Goal: Information Seeking & Learning: Learn about a topic

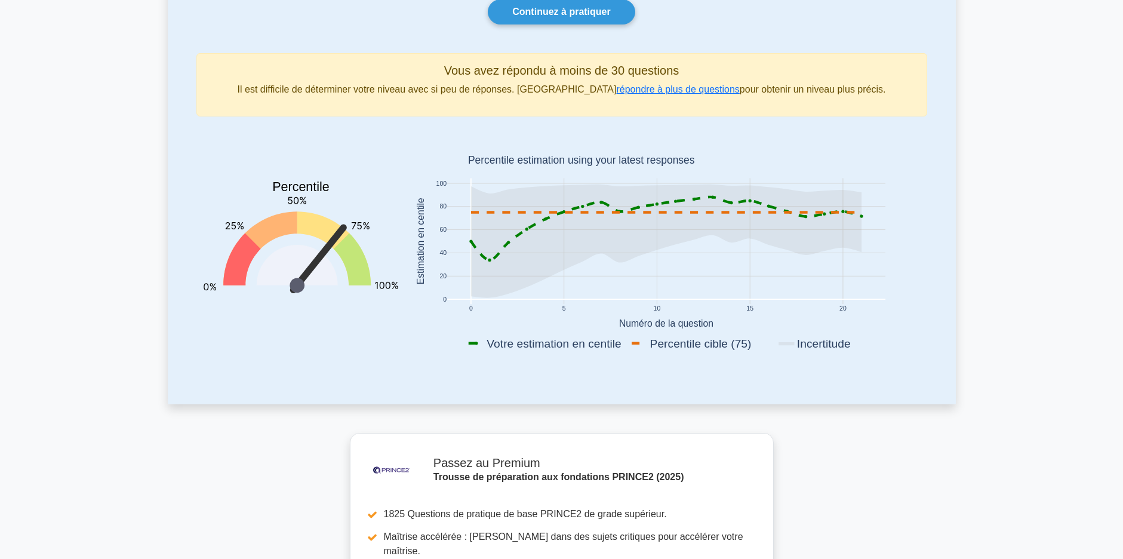
scroll to position [119, 0]
click at [616, 92] on link "répondre à plus de questions" at bounding box center [677, 90] width 123 height 10
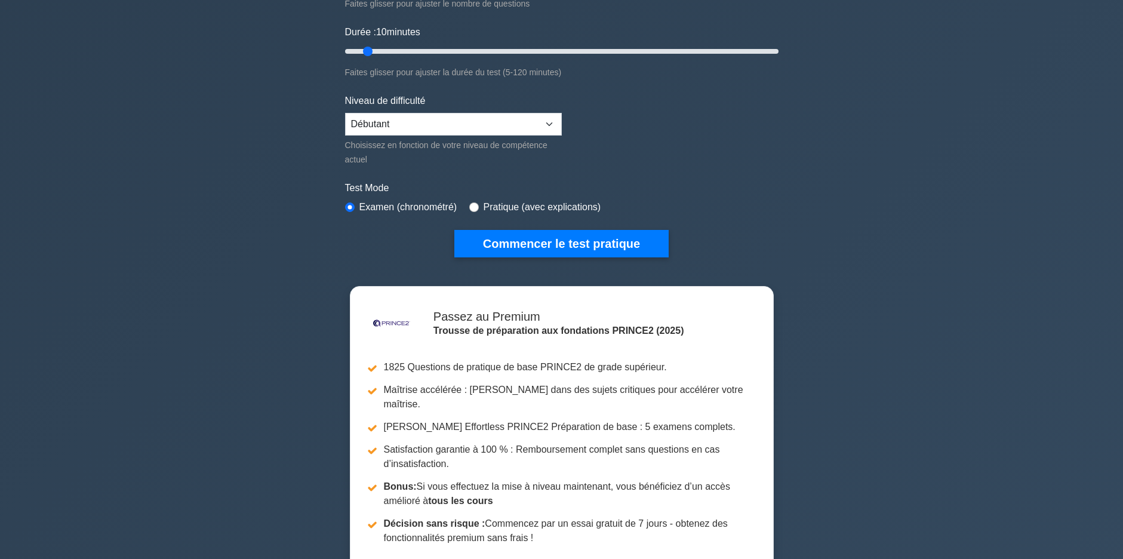
scroll to position [239, 0]
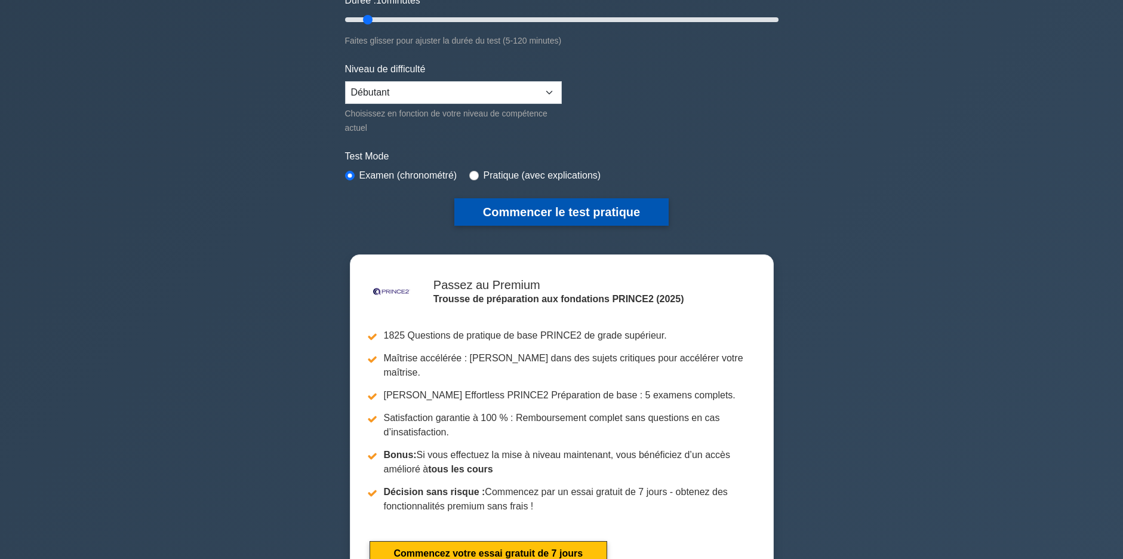
click at [566, 212] on button "Commencer le test pratique" at bounding box center [561, 211] width 214 height 27
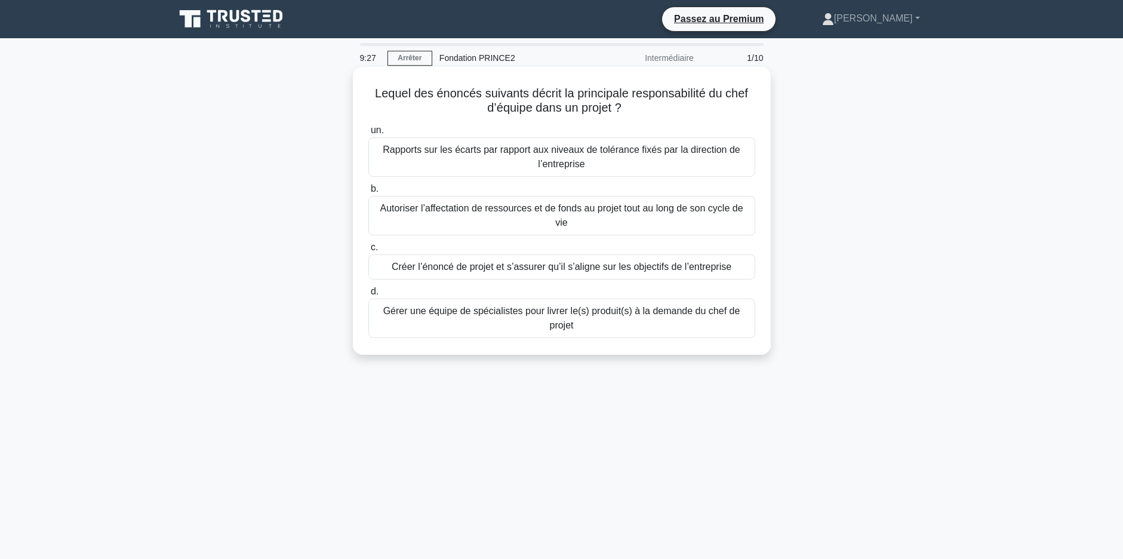
click at [505, 314] on div "Gérer une équipe de spécialistes pour livrer le(s) produit(s) à la demande du c…" at bounding box center [561, 317] width 387 height 39
click at [368, 295] on input "d. Gérer une équipe de spécialistes pour livrer le(s) produit(s) à la demande d…" at bounding box center [368, 292] width 0 height 8
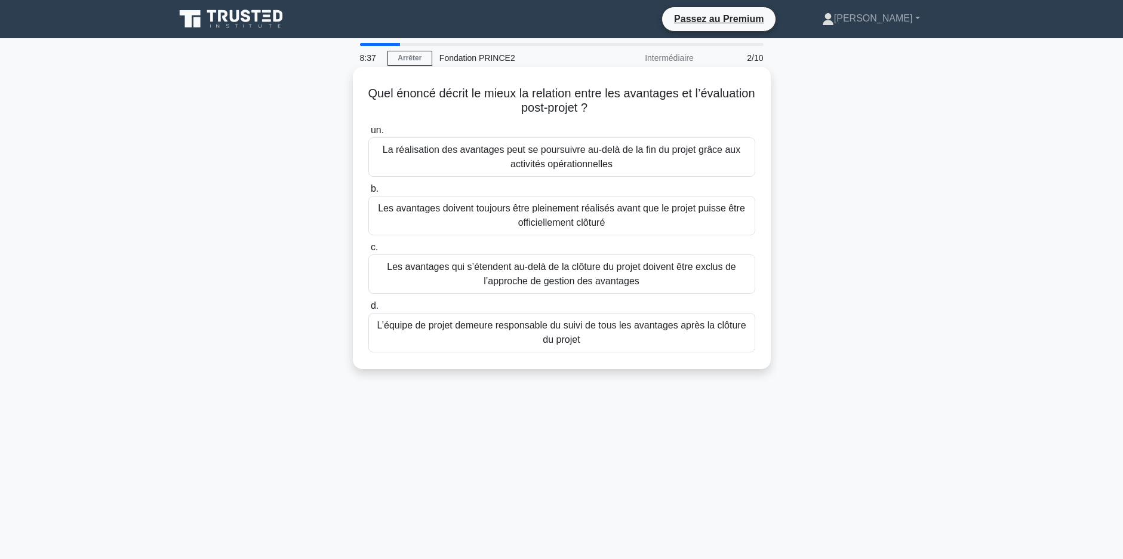
click at [598, 214] on div "Les avantages doivent toujours être pleinement réalisés avant que le projet pui…" at bounding box center [561, 215] width 387 height 39
click at [368, 193] on input "b. Les avantages doivent toujours être pleinement réalisés avant que le projet …" at bounding box center [368, 189] width 0 height 8
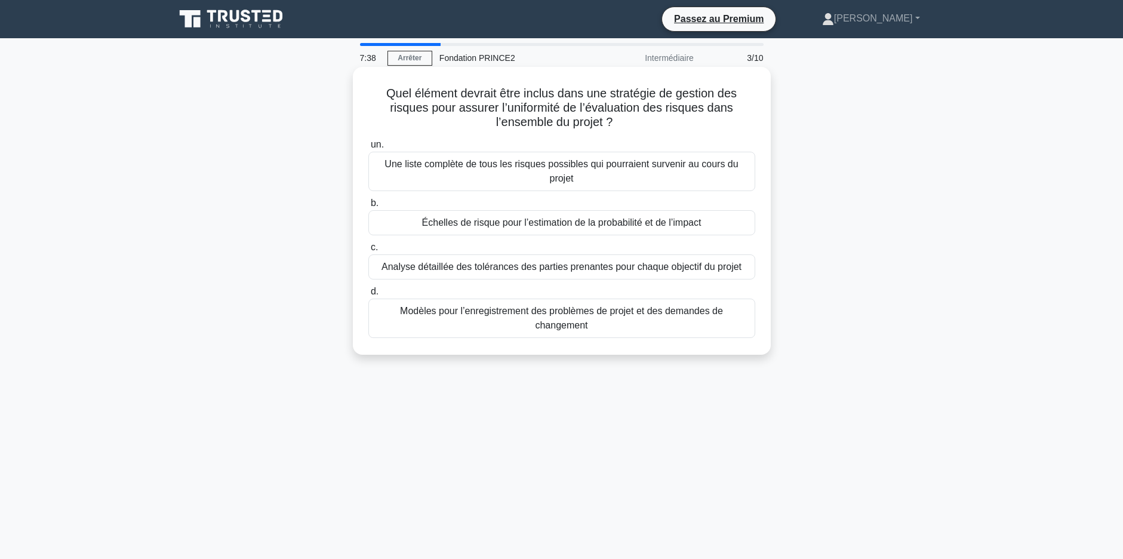
click at [693, 166] on div "Une liste complète de tous les risques possibles qui pourraient survenir au cou…" at bounding box center [561, 171] width 387 height 39
click at [368, 149] on input "un. Une liste complète de tous les risques possibles qui pourraient survenir au…" at bounding box center [368, 145] width 0 height 8
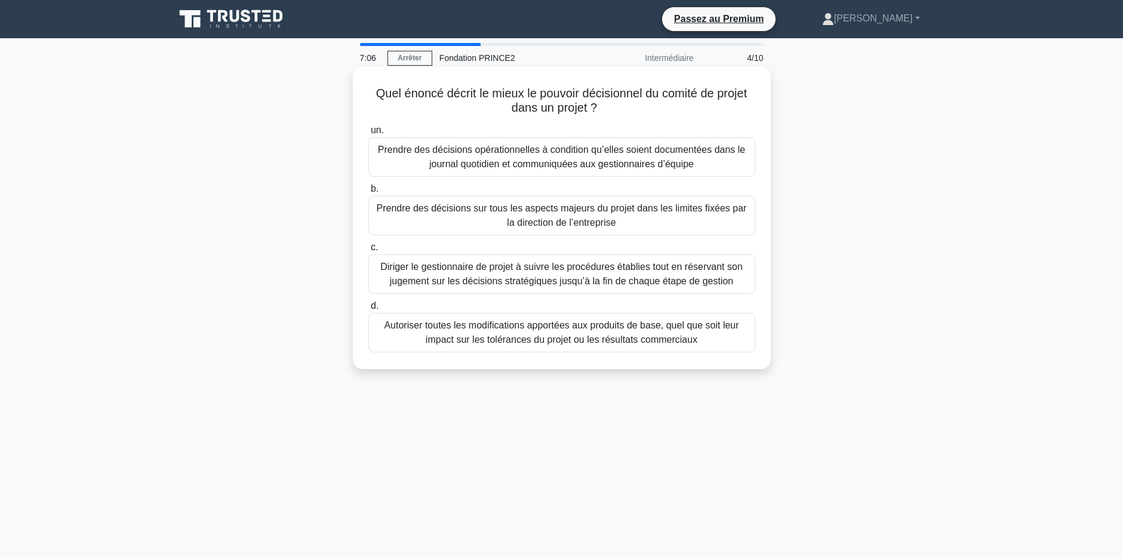
click at [575, 224] on div "Prendre des décisions sur tous les aspects majeurs du projet dans les limites f…" at bounding box center [561, 215] width 387 height 39
click at [368, 193] on input "b. Prendre des décisions sur tous les aspects majeurs du projet dans les limite…" at bounding box center [368, 189] width 0 height 8
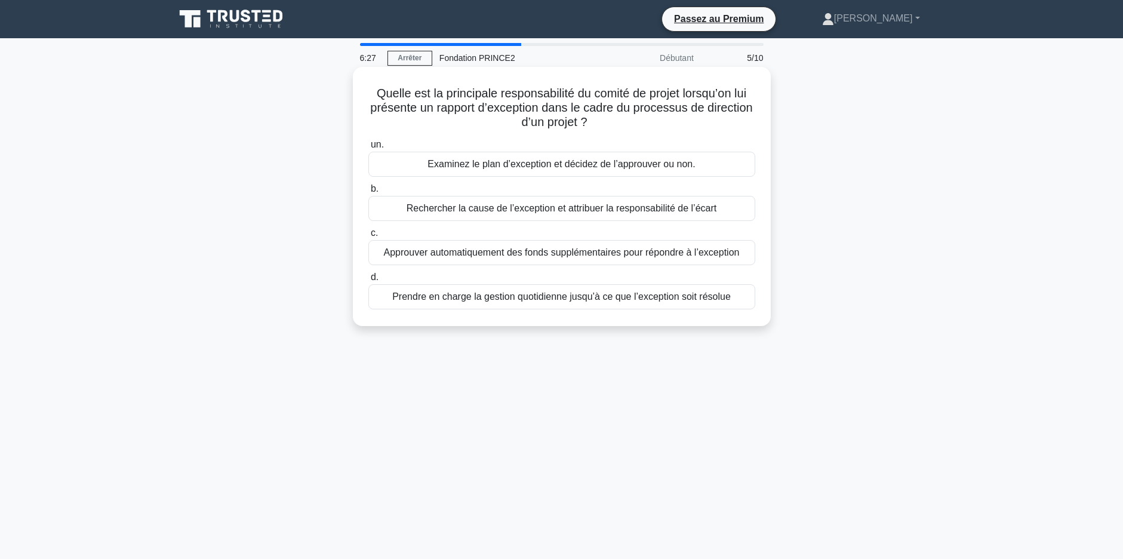
click at [562, 168] on div "Examinez le plan d’exception et décidez de l’approuver ou non." at bounding box center [561, 164] width 387 height 25
click at [368, 149] on input "un. Examinez le plan d’exception et décidez de l’approuver ou non." at bounding box center [368, 145] width 0 height 8
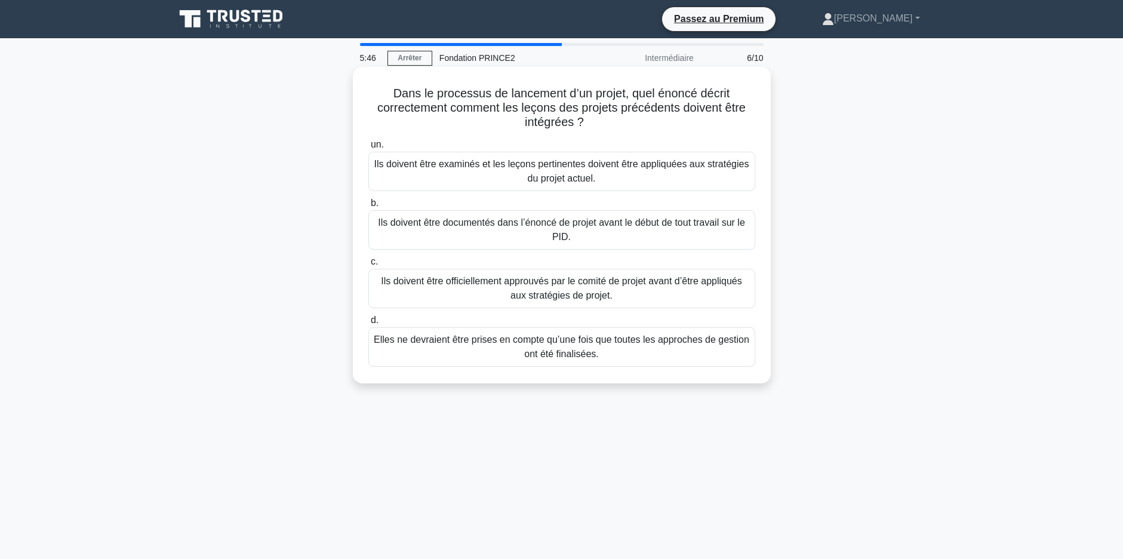
click at [591, 165] on div "Ils doivent être examinés et les leçons pertinentes doivent être appliquées aux…" at bounding box center [561, 171] width 387 height 39
click at [368, 149] on input "un. Ils doivent être examinés et les leçons pertinentes doivent être appliquées…" at bounding box center [368, 145] width 0 height 8
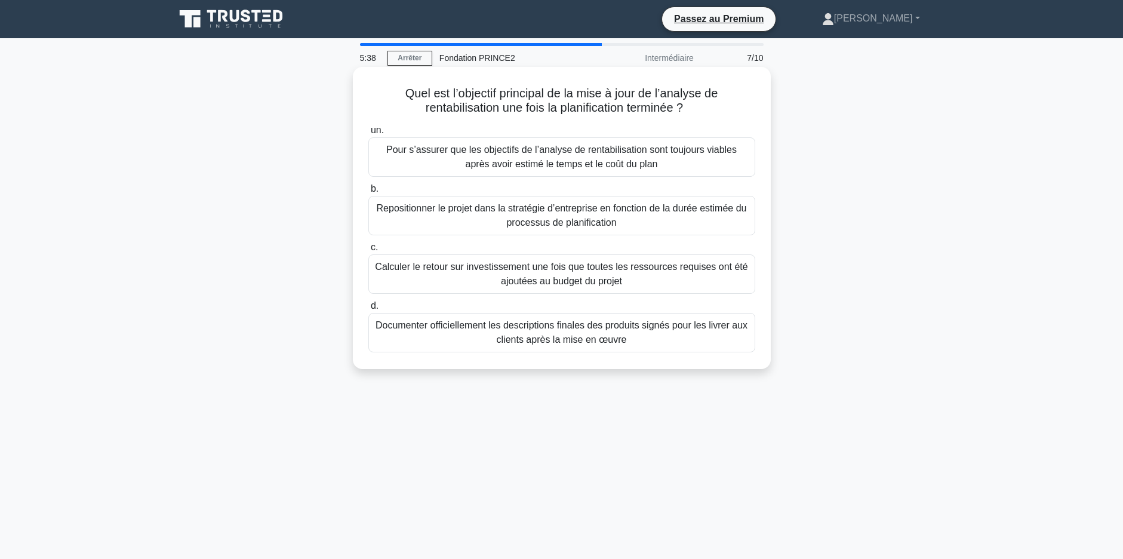
click at [591, 165] on div "Pour s’assurer que les objectifs de l’analyse de rentabilisation sont toujours …" at bounding box center [561, 156] width 387 height 39
click at [368, 134] on input "un. Pour s’assurer que les objectifs de l’analyse de rentabilisation sont toujo…" at bounding box center [368, 131] width 0 height 8
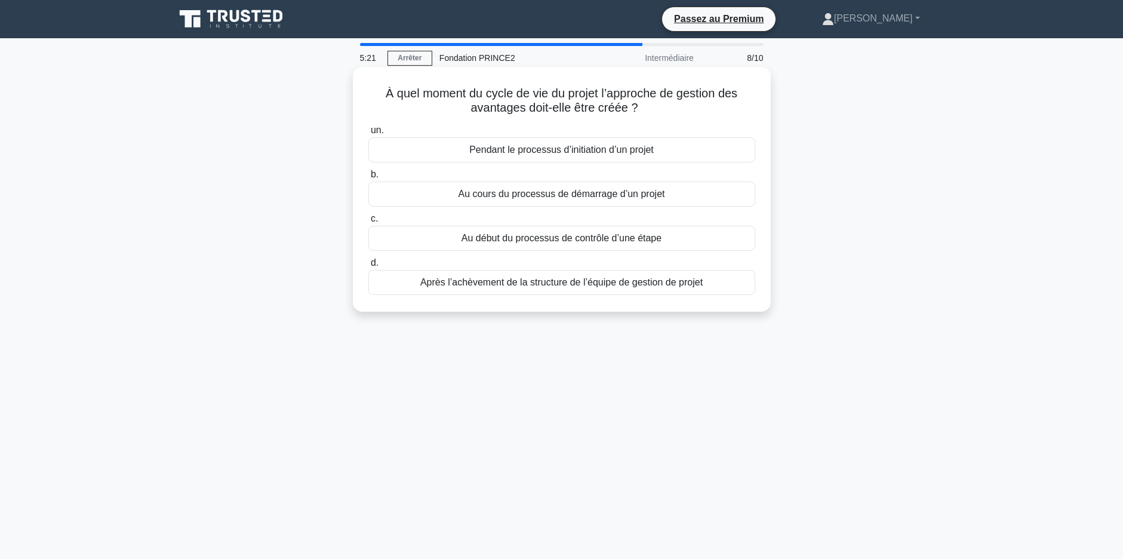
click at [620, 285] on div "Après l’achèvement de la structure de l’équipe de gestion de projet" at bounding box center [561, 282] width 387 height 25
click at [368, 267] on input "d. Après l’achèvement de la structure de l’équipe de gestion de projet" at bounding box center [368, 263] width 0 height 8
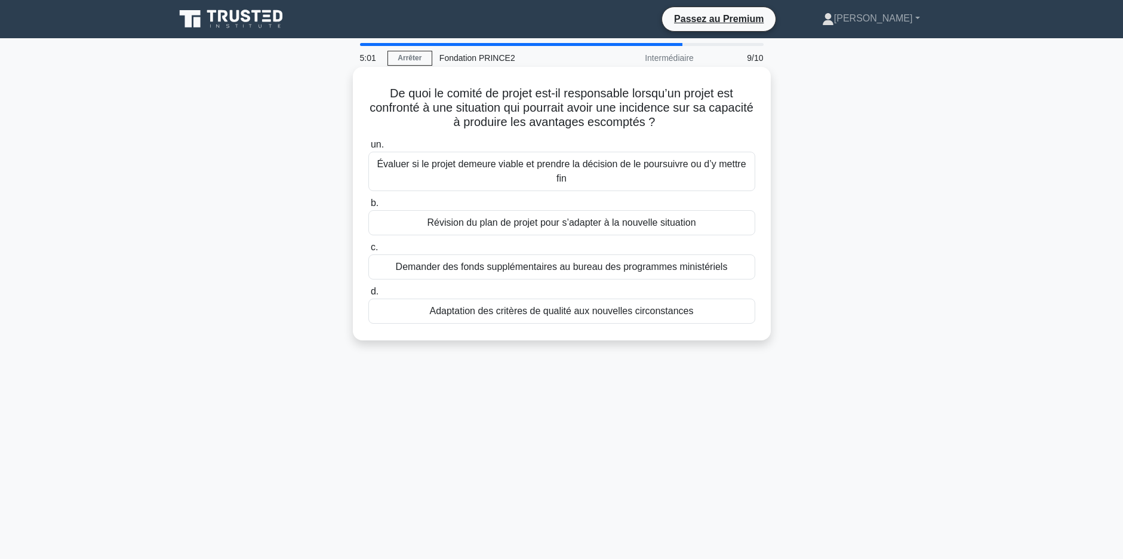
click at [609, 195] on div "un. Évaluer si le projet demeure viable et prendre la décision de le poursuivre…" at bounding box center [561, 230] width 401 height 191
click at [606, 173] on div "Évaluer si le projet demeure viable et prendre la décision de le poursuivre ou …" at bounding box center [561, 171] width 387 height 39
click at [368, 149] on input "un. Évaluer si le projet demeure viable et prendre la décision de le poursuivre…" at bounding box center [368, 145] width 0 height 8
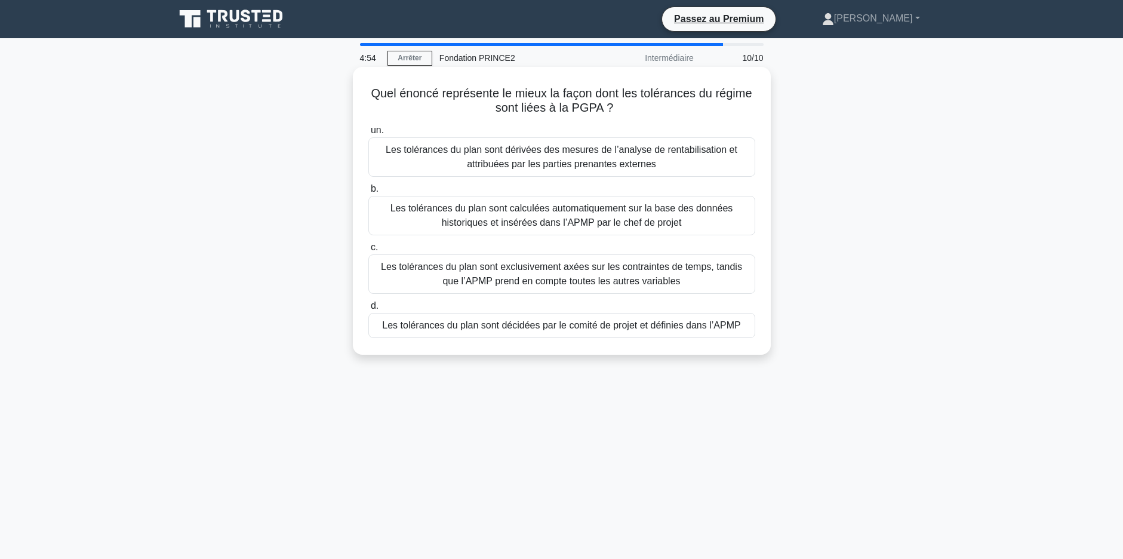
click at [619, 149] on div "Les tolérances du plan sont dérivées des mesures de l’analyse de rentabilisatio…" at bounding box center [561, 156] width 387 height 39
click at [368, 134] on input "un. Les tolérances du plan sont dérivées des mesures de l’analyse de rentabilis…" at bounding box center [368, 131] width 0 height 8
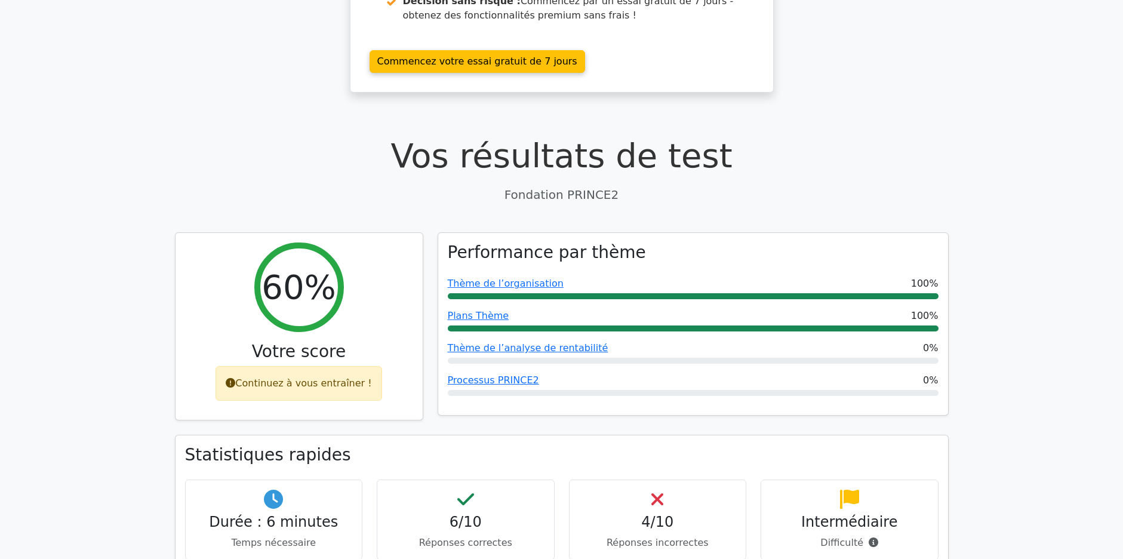
scroll to position [358, 0]
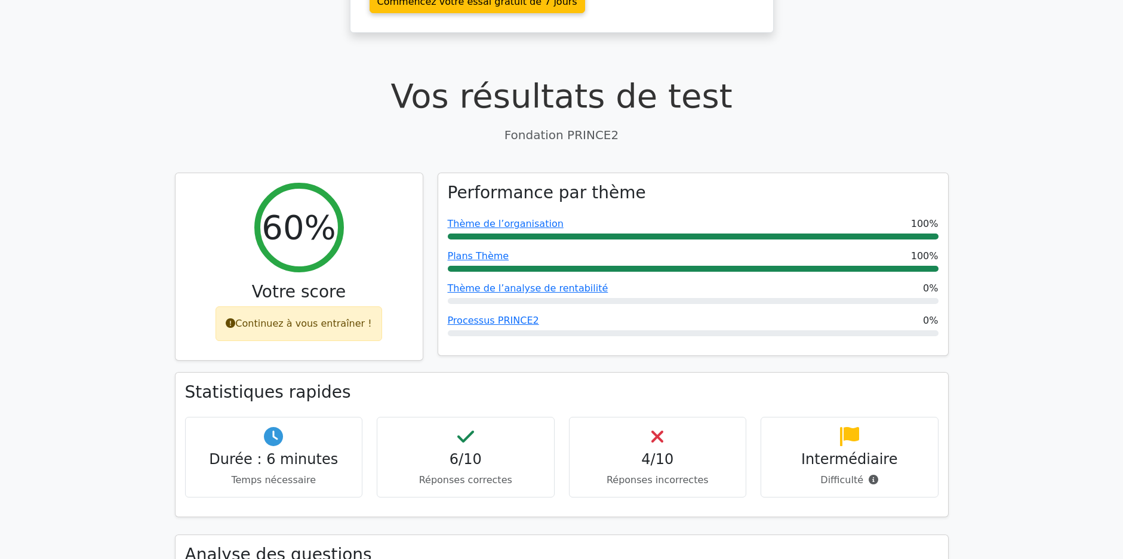
click at [654, 451] on h4 "4/10" at bounding box center [658, 459] width 158 height 17
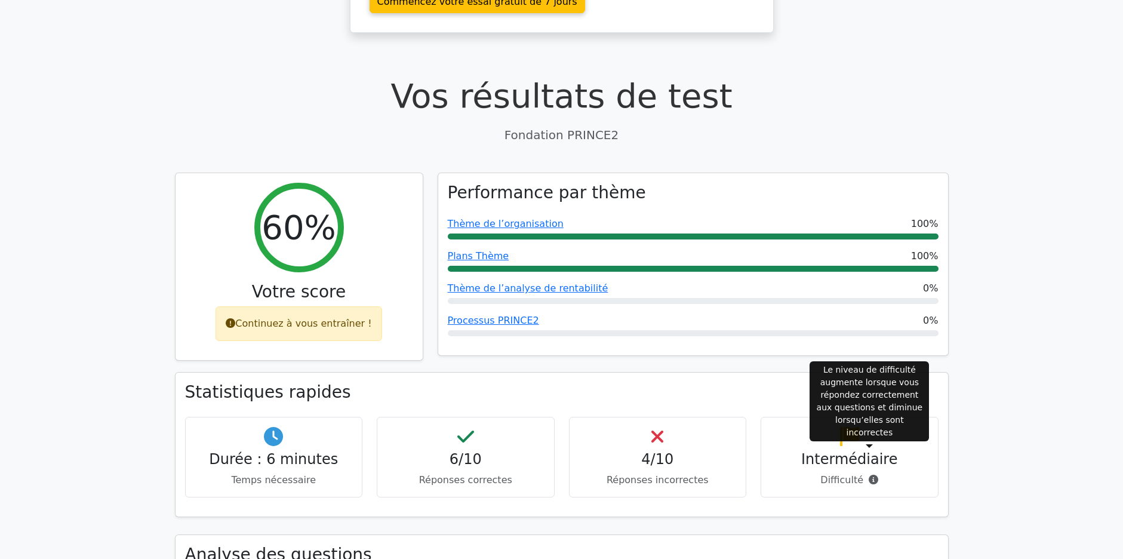
click at [869, 474] on icon at bounding box center [873, 479] width 10 height 10
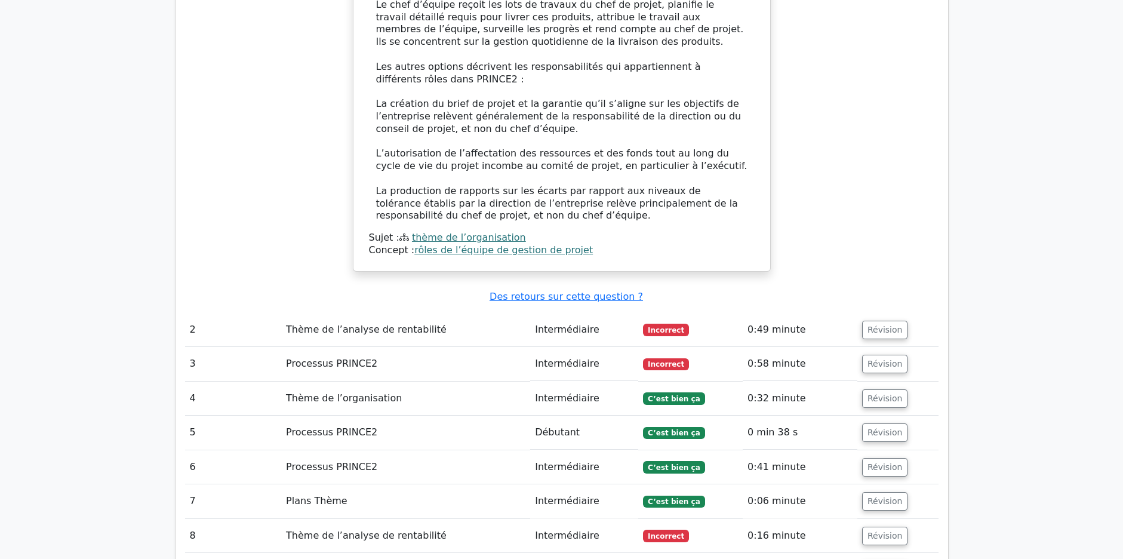
scroll to position [1373, 0]
click at [878, 321] on button "Révision" at bounding box center [885, 330] width 46 height 18
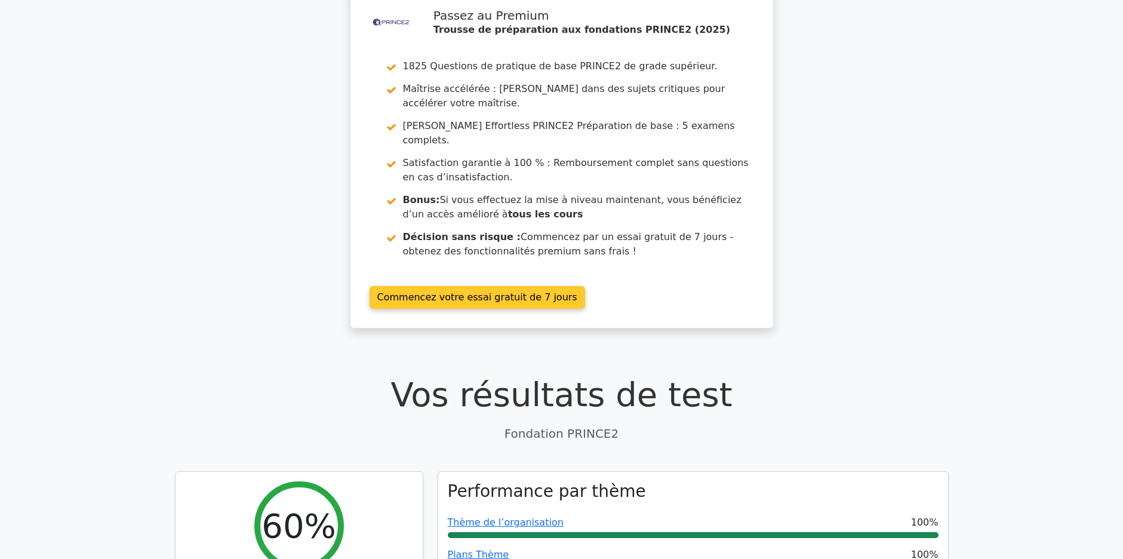
scroll to position [0, 0]
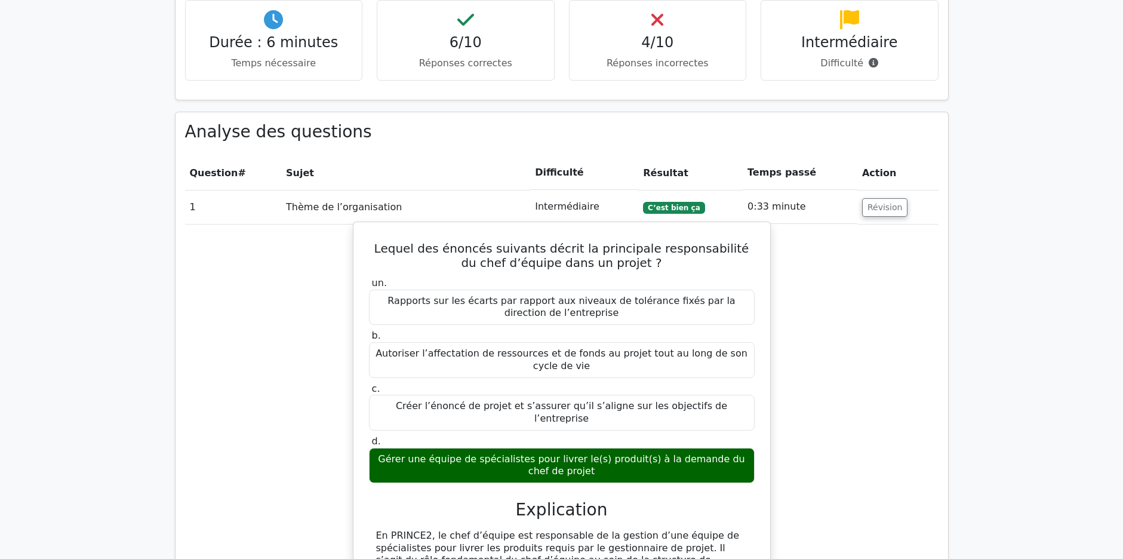
scroll to position [776, 0]
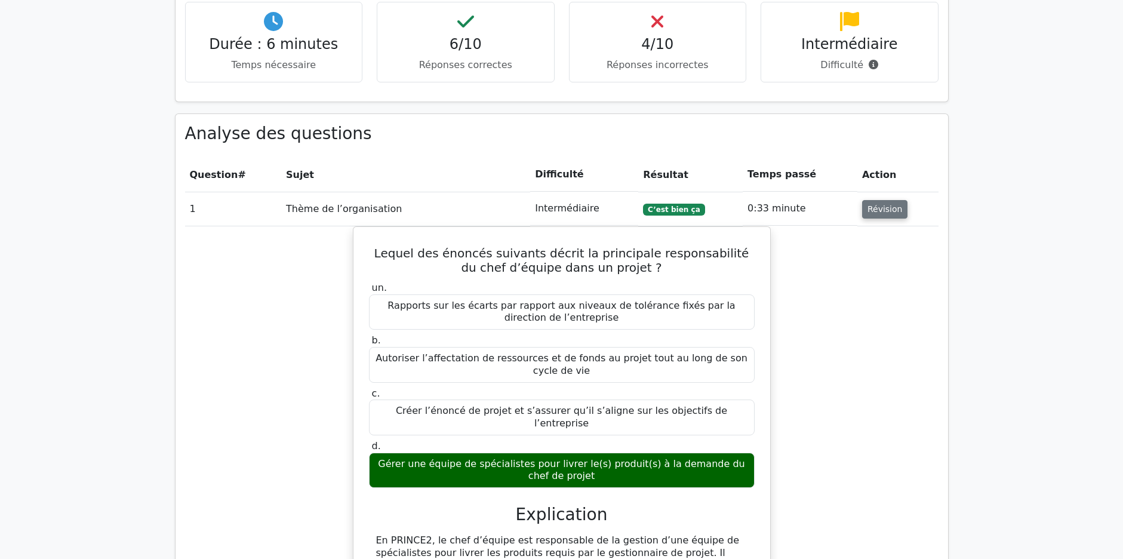
click at [868, 200] on button "Révision" at bounding box center [885, 209] width 46 height 18
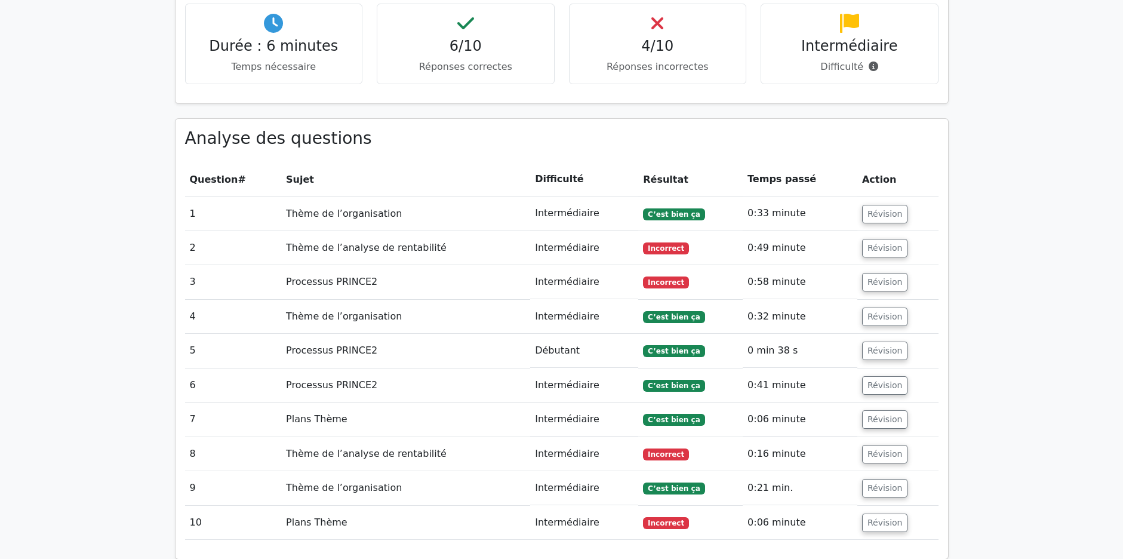
scroll to position [742, 0]
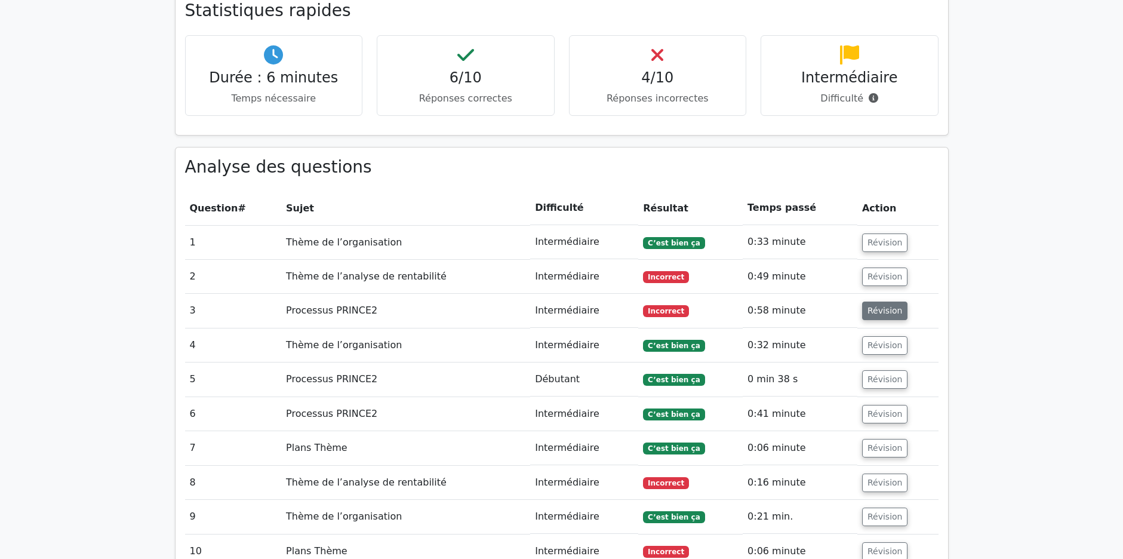
click at [876, 301] on button "Révision" at bounding box center [885, 310] width 46 height 18
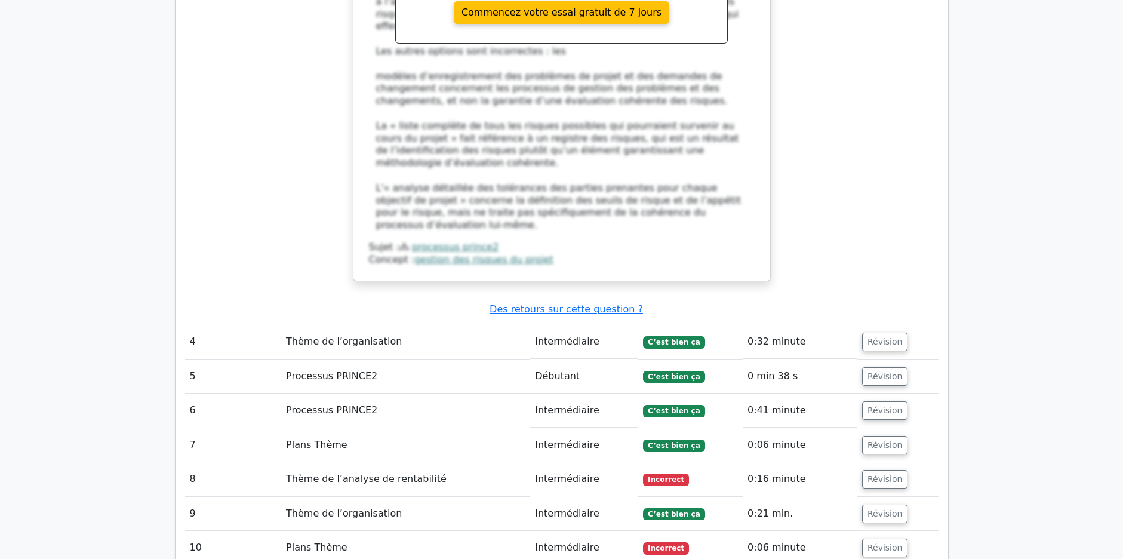
scroll to position [1459, 0]
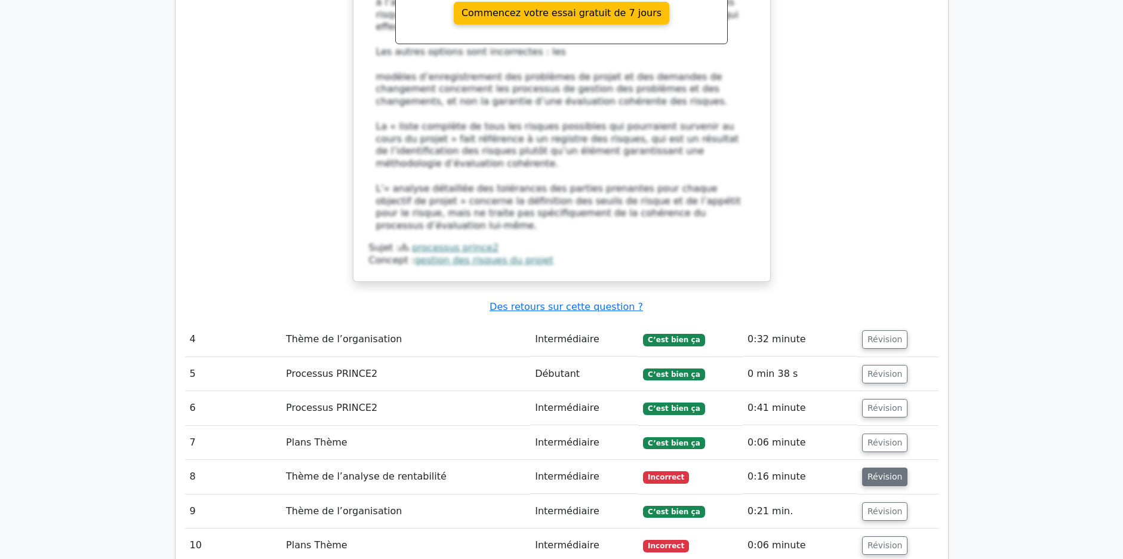
click at [878, 467] on button "Révision" at bounding box center [885, 476] width 46 height 18
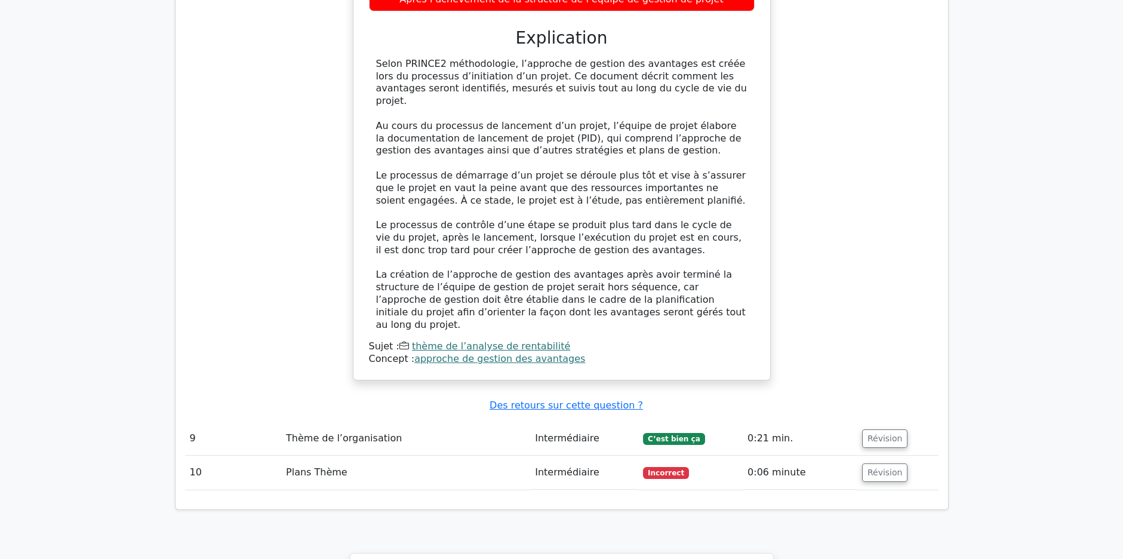
scroll to position [2175, 0]
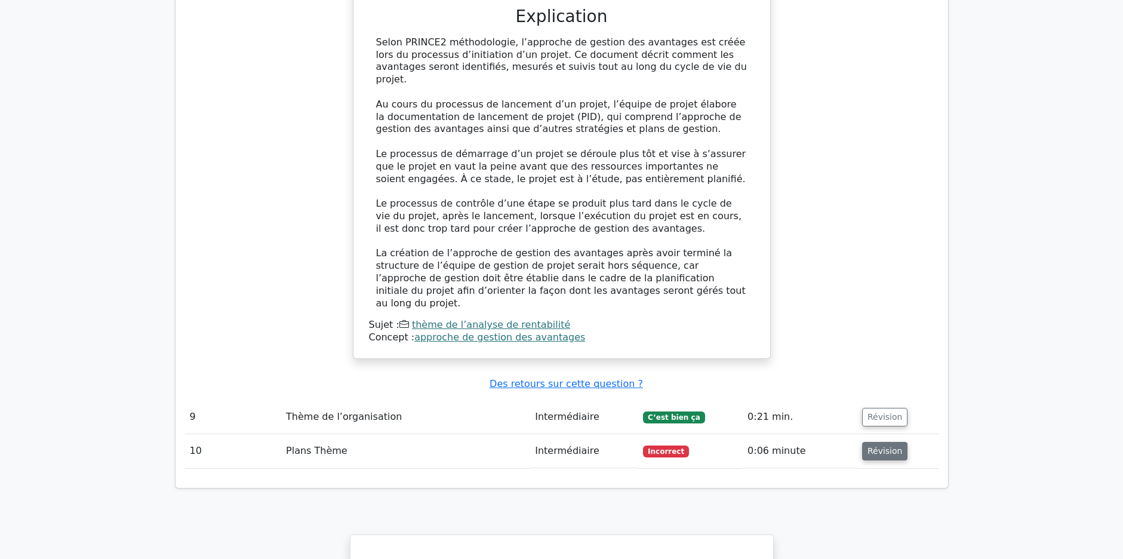
click at [865, 442] on button "Révision" at bounding box center [885, 451] width 46 height 18
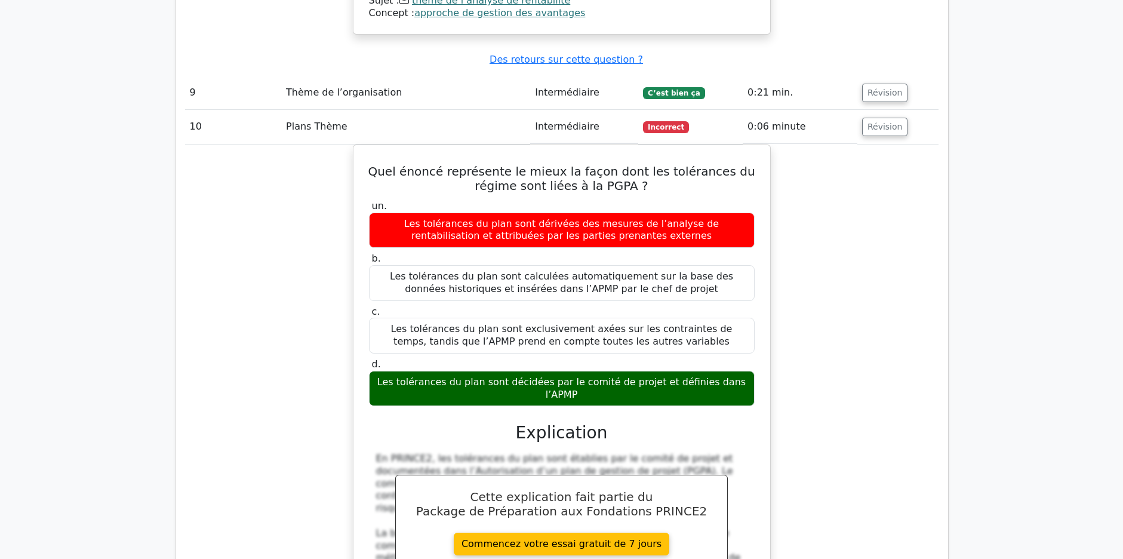
scroll to position [2263, 0]
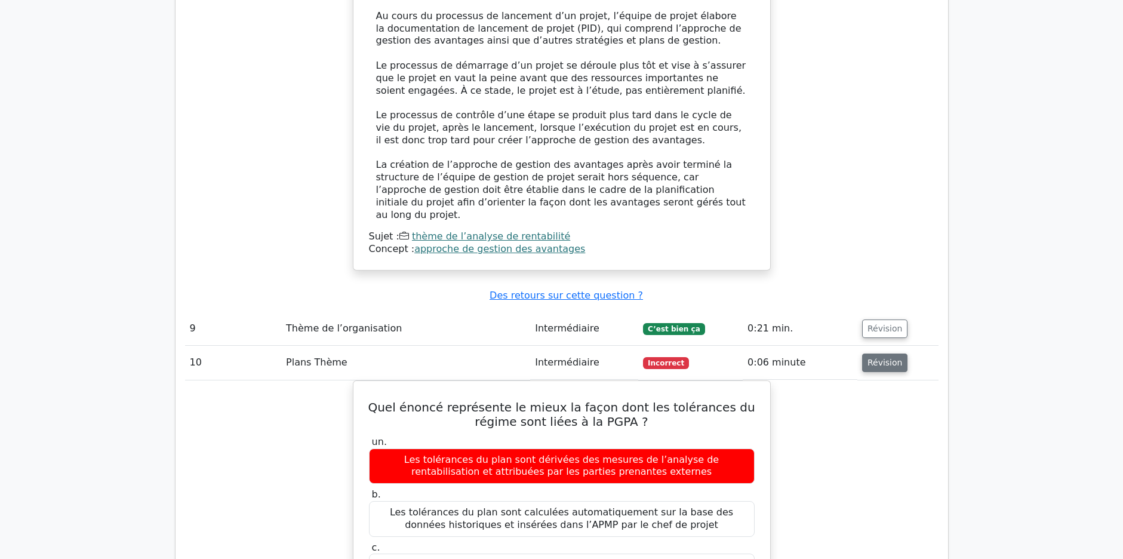
click at [864, 353] on button "Révision" at bounding box center [885, 362] width 46 height 18
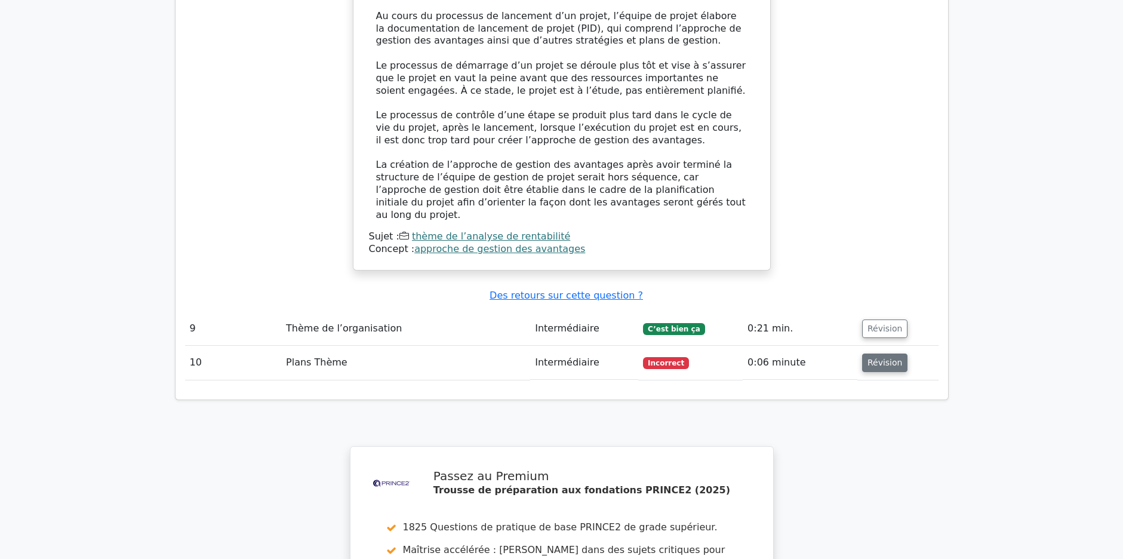
click at [872, 353] on button "Révision" at bounding box center [885, 362] width 46 height 18
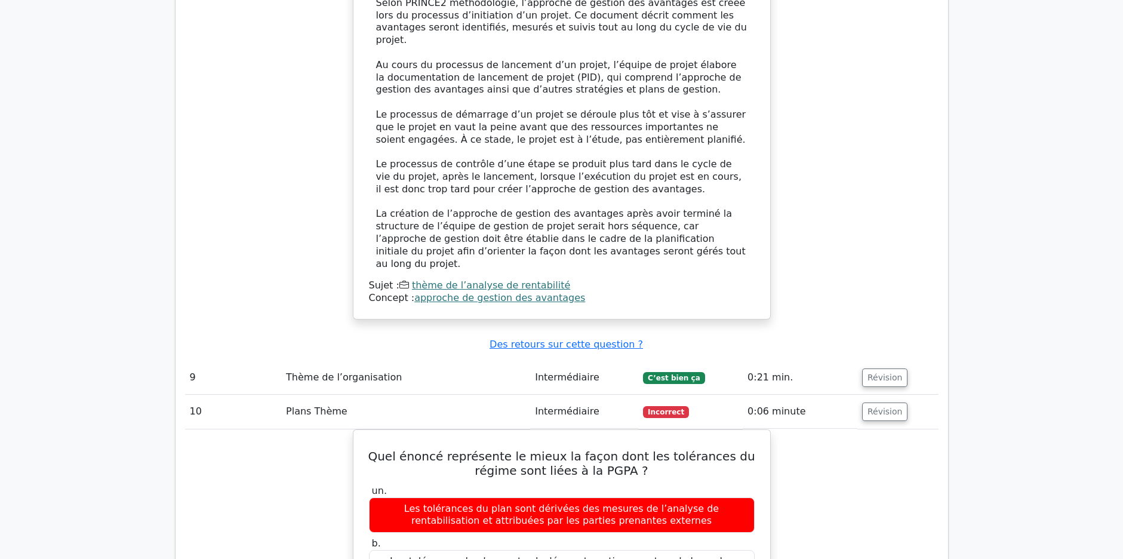
scroll to position [2144, 0]
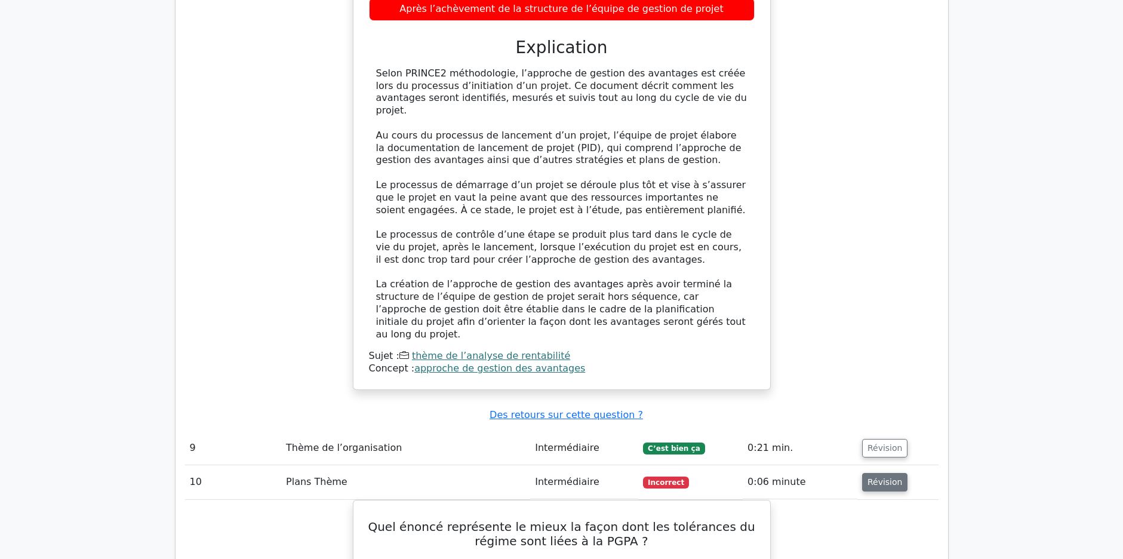
click at [885, 473] on button "Révision" at bounding box center [885, 482] width 46 height 18
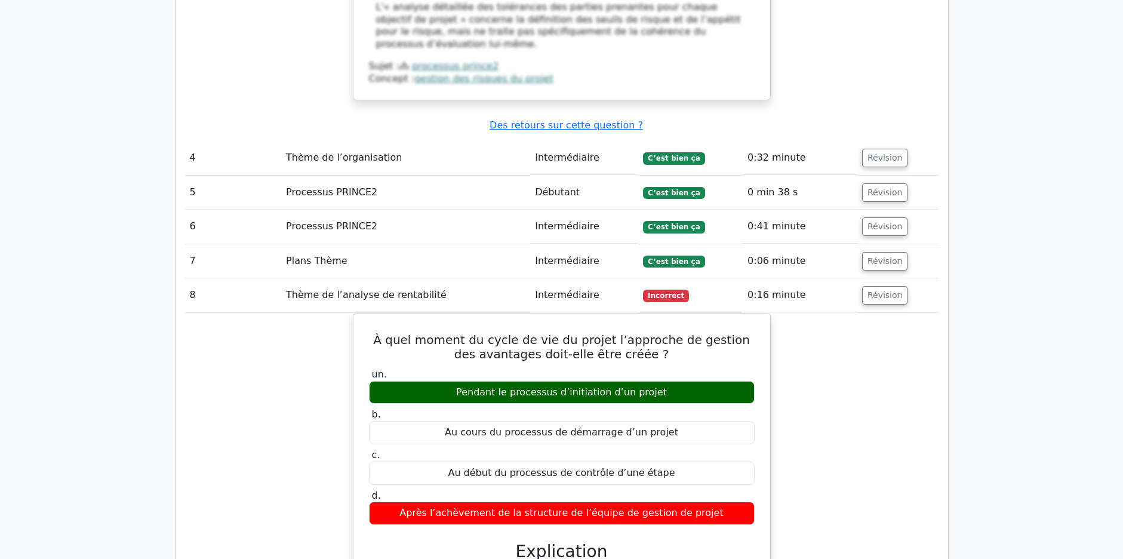
scroll to position [1639, 0]
